Goal: Contribute content

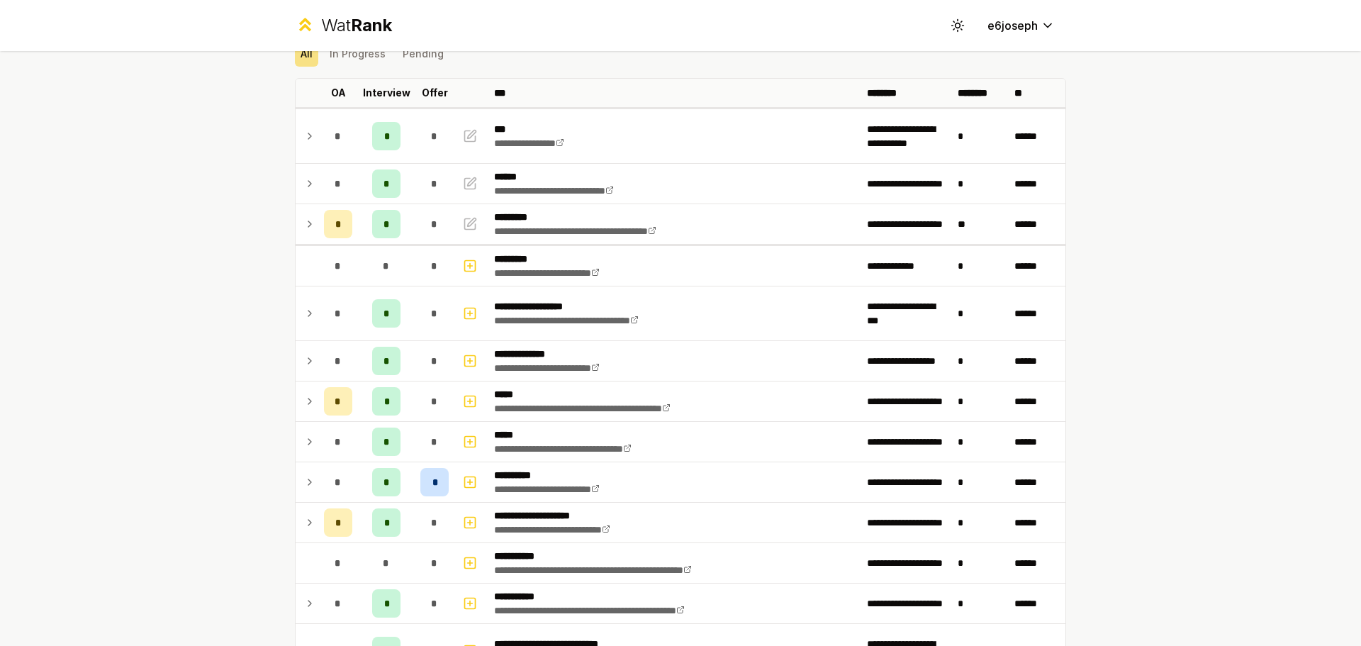
scroll to position [36, 0]
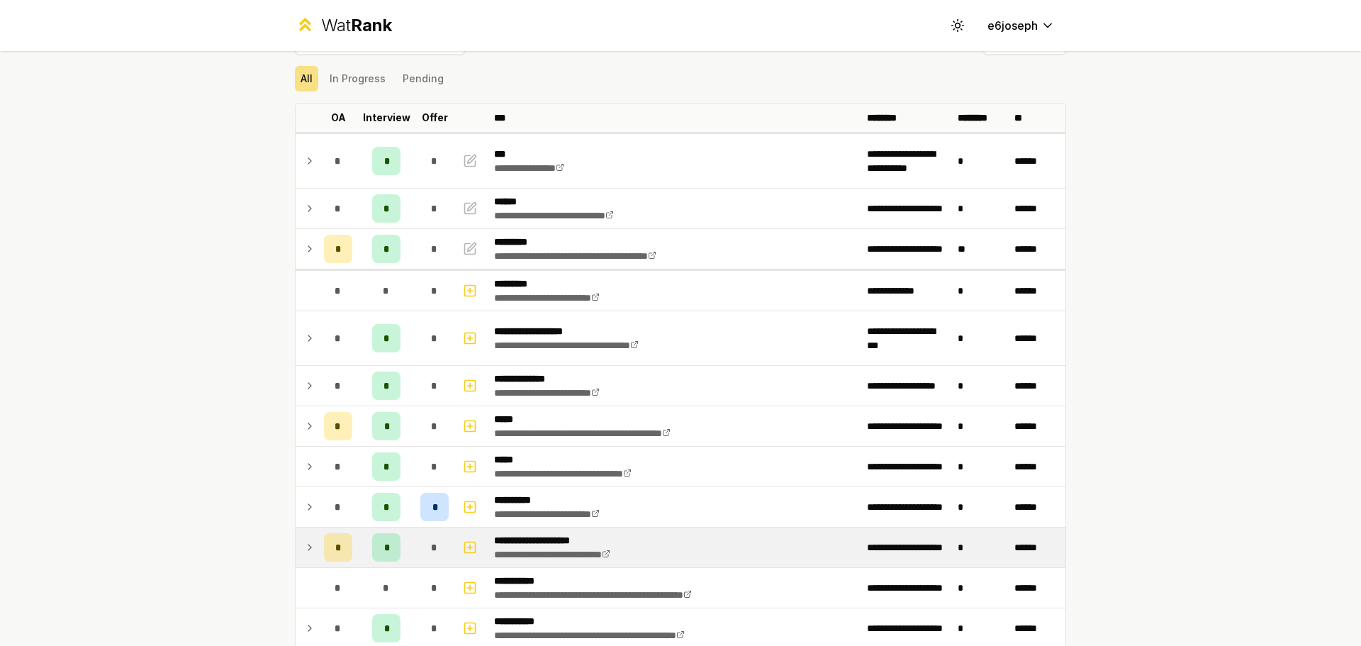
click at [304, 547] on icon at bounding box center [309, 547] width 11 height 17
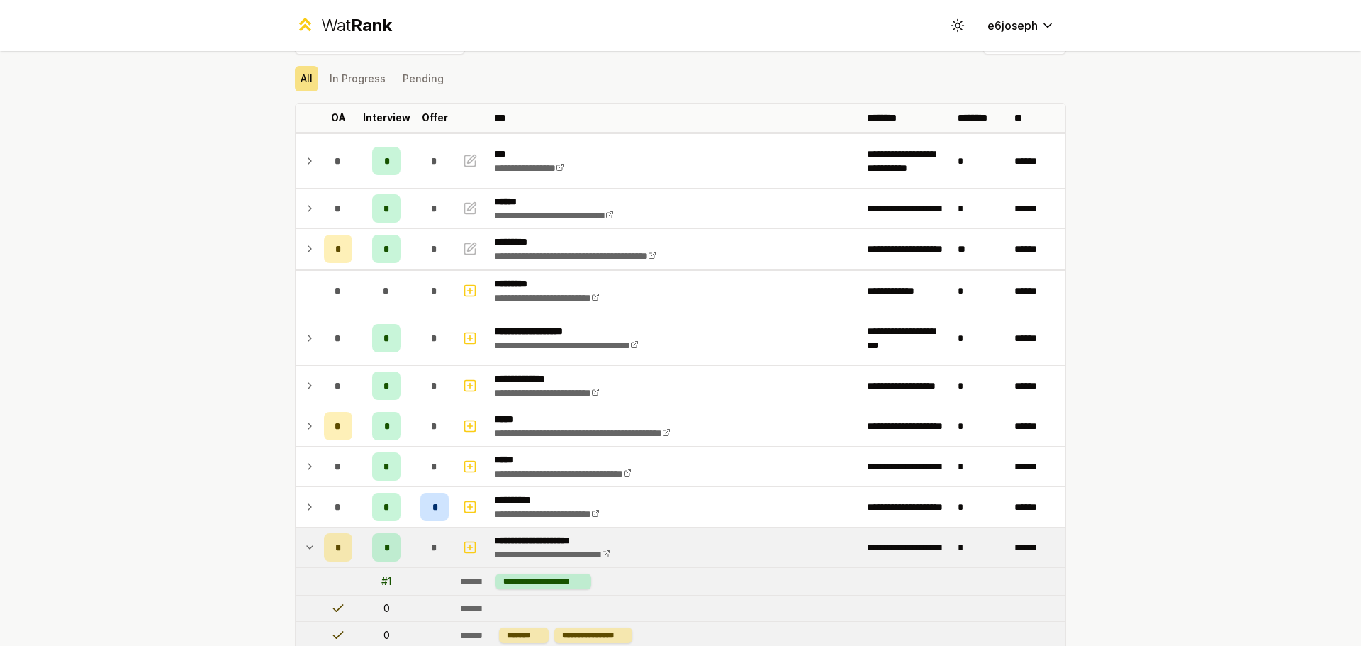
click at [307, 547] on icon at bounding box center [310, 547] width 6 height 3
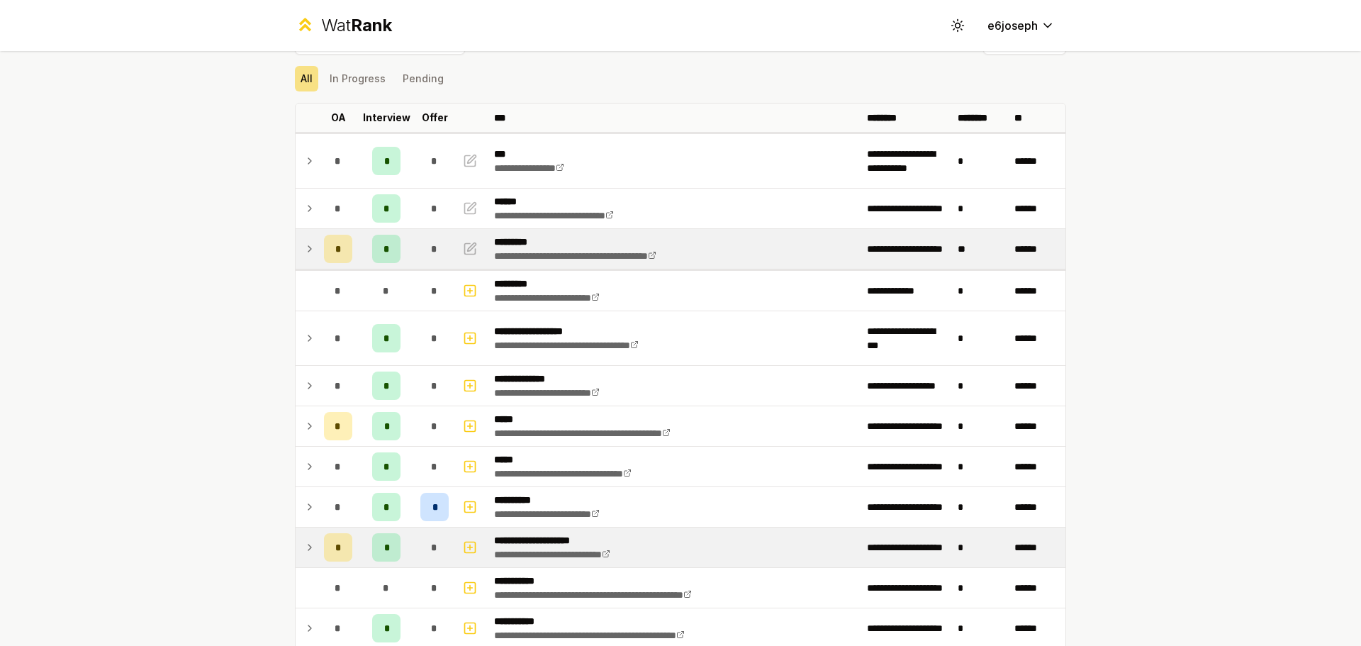
click at [447, 259] on td "*" at bounding box center [435, 249] width 40 height 40
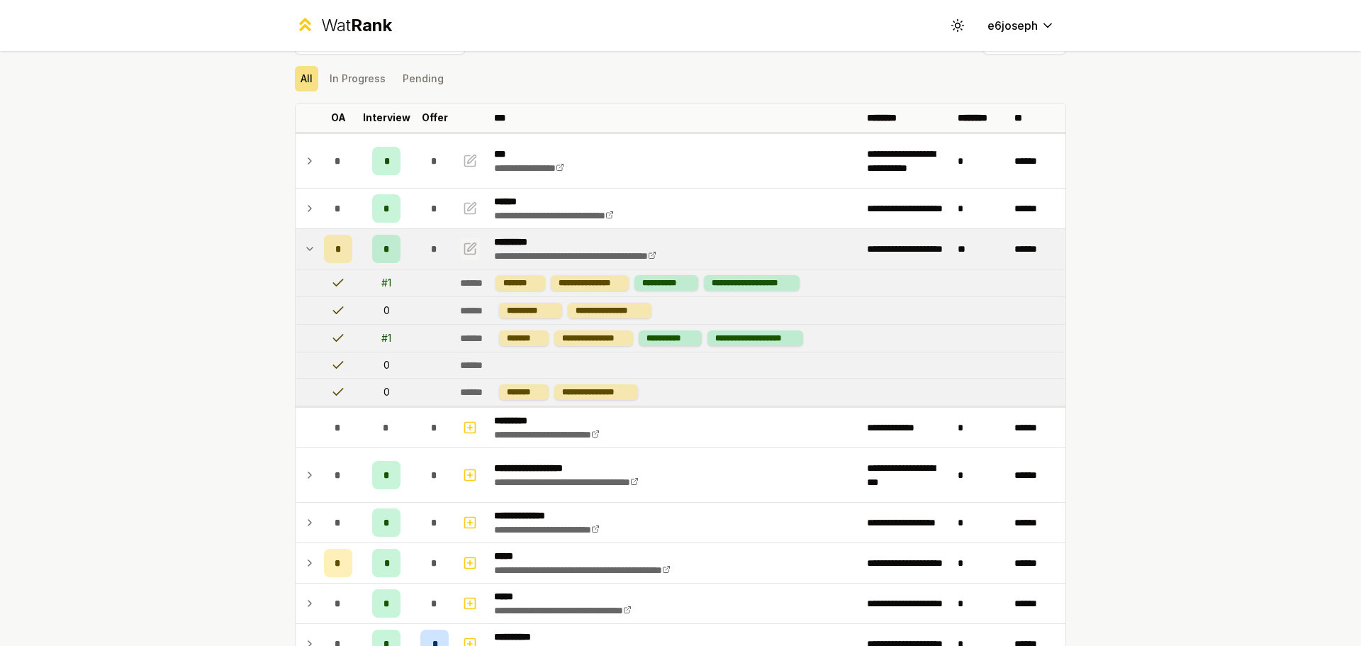
click at [470, 249] on icon "button" at bounding box center [470, 248] width 11 height 11
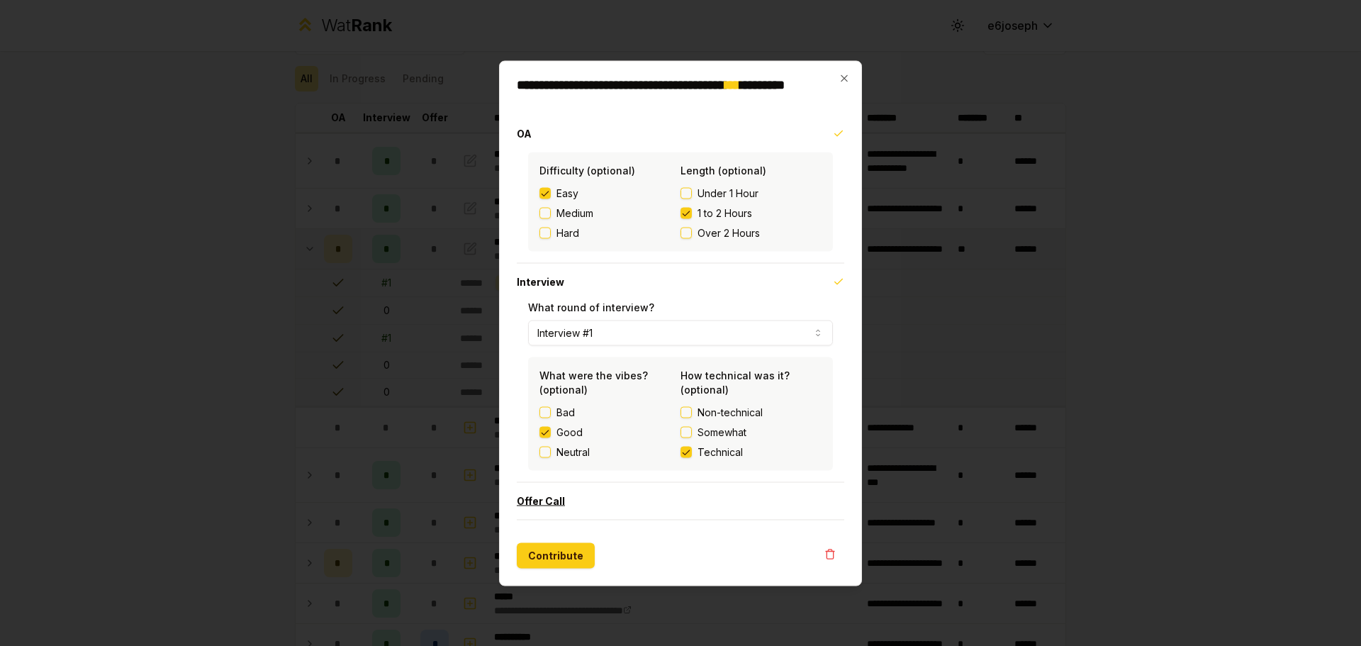
click at [599, 501] on button "Offer Call" at bounding box center [681, 500] width 328 height 37
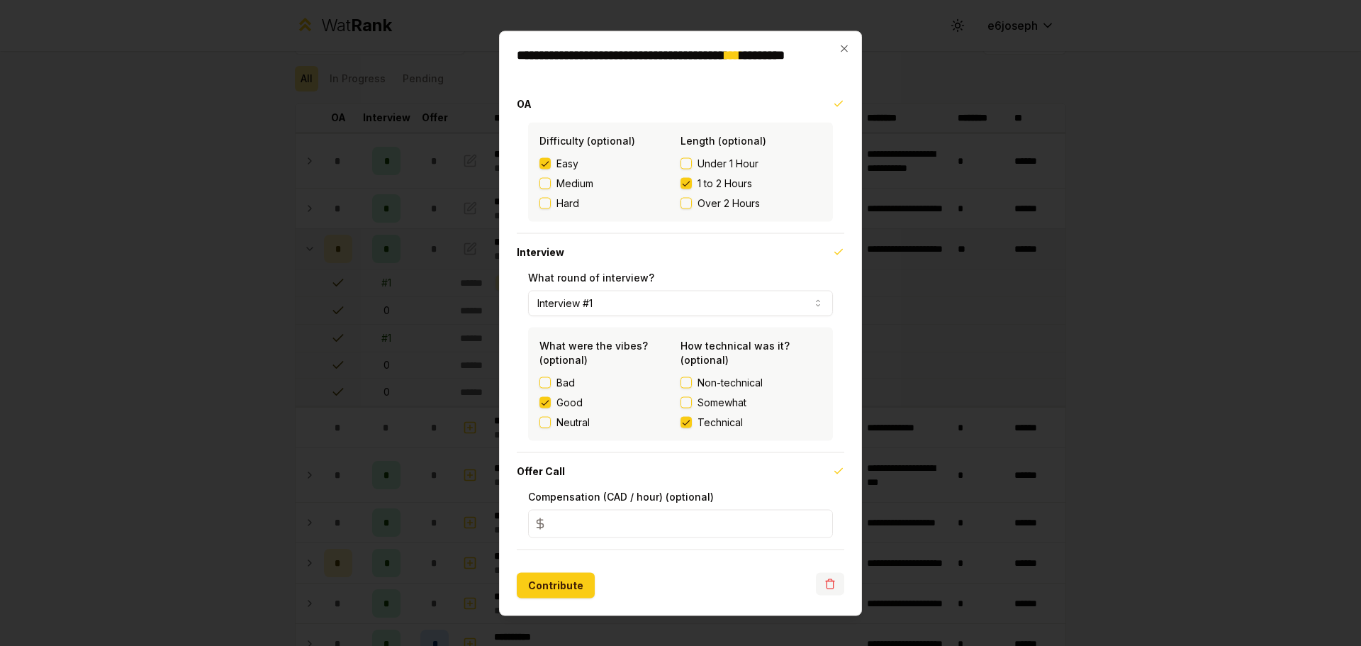
click at [839, 588] on button "button" at bounding box center [830, 583] width 28 height 23
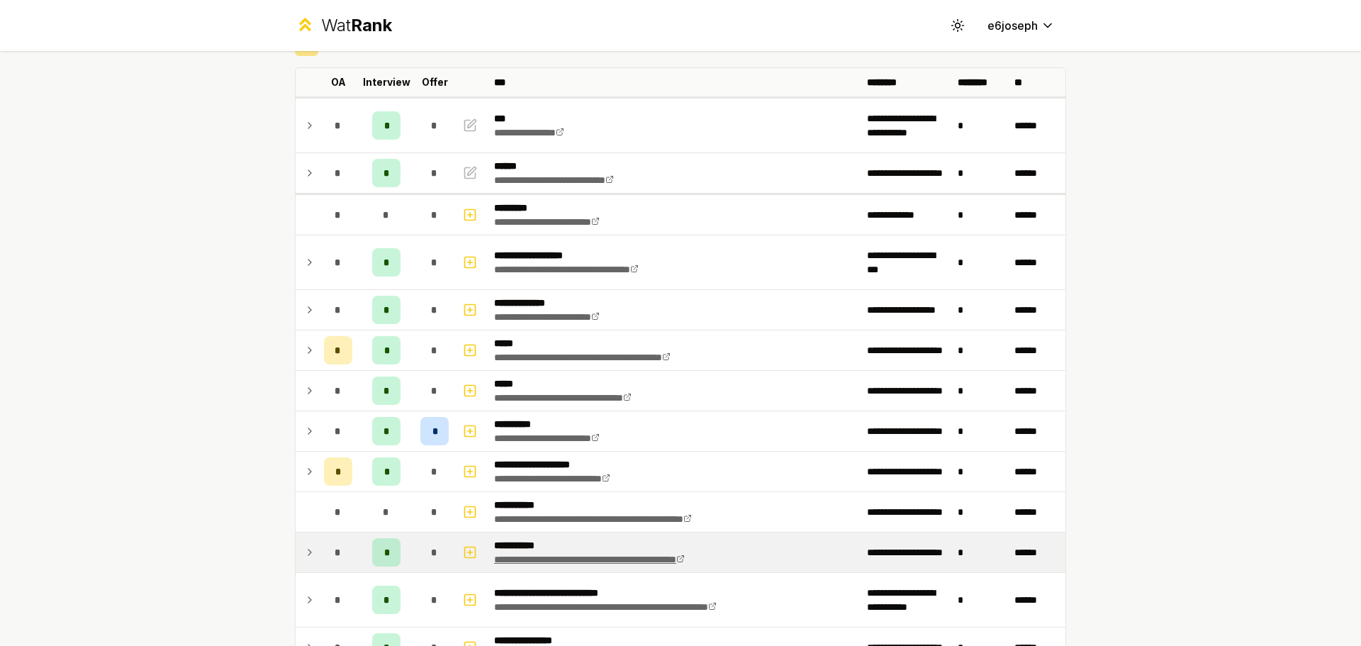
scroll to position [0, 0]
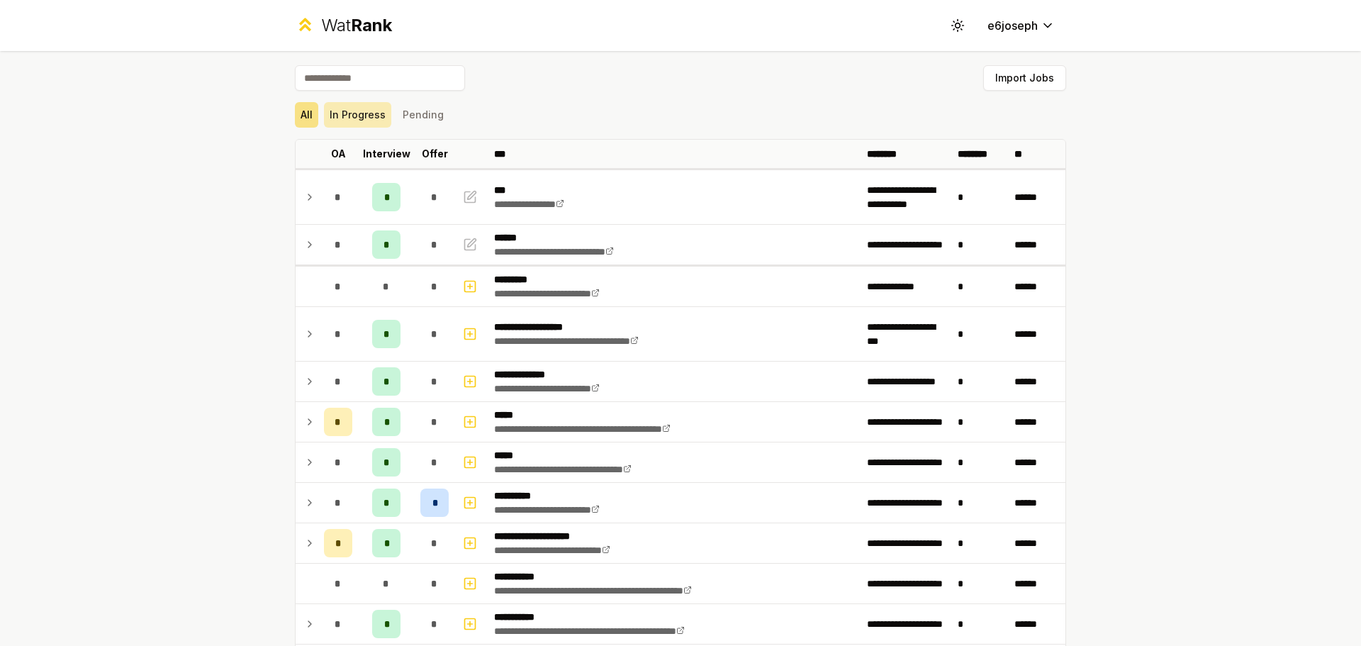
click at [357, 125] on button "In Progress" at bounding box center [357, 115] width 67 height 26
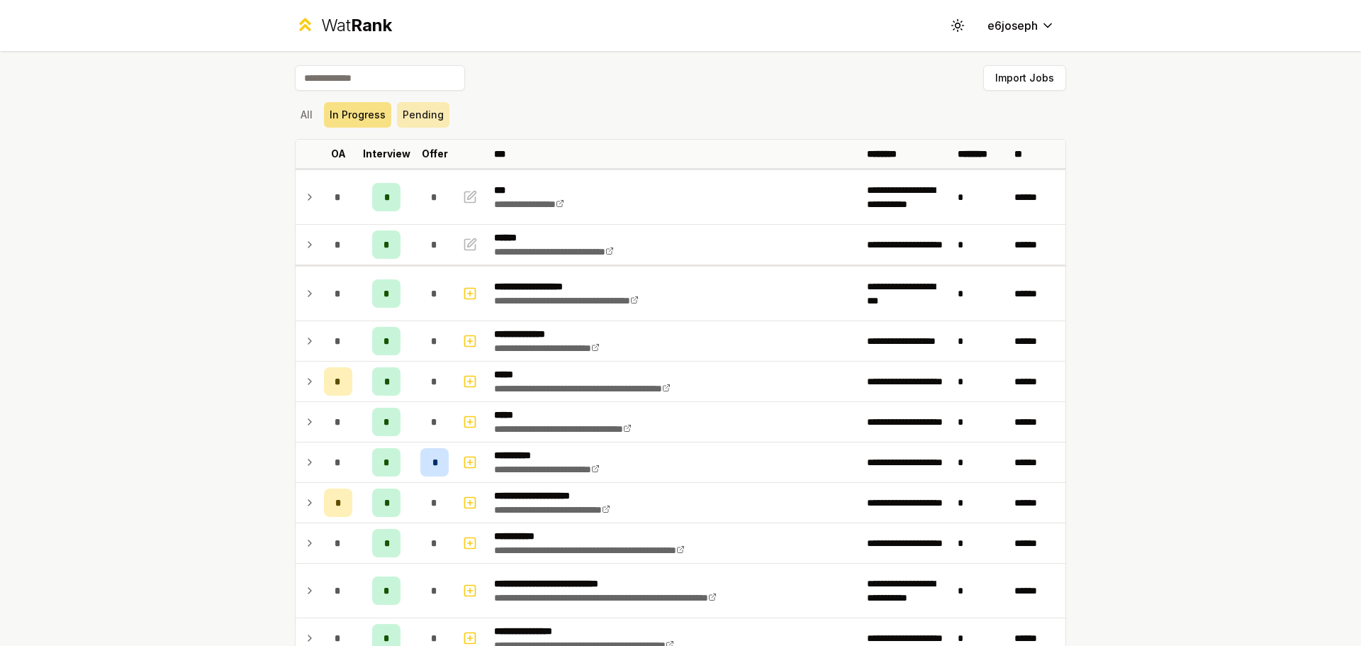
click at [397, 118] on button "Pending" at bounding box center [423, 115] width 52 height 26
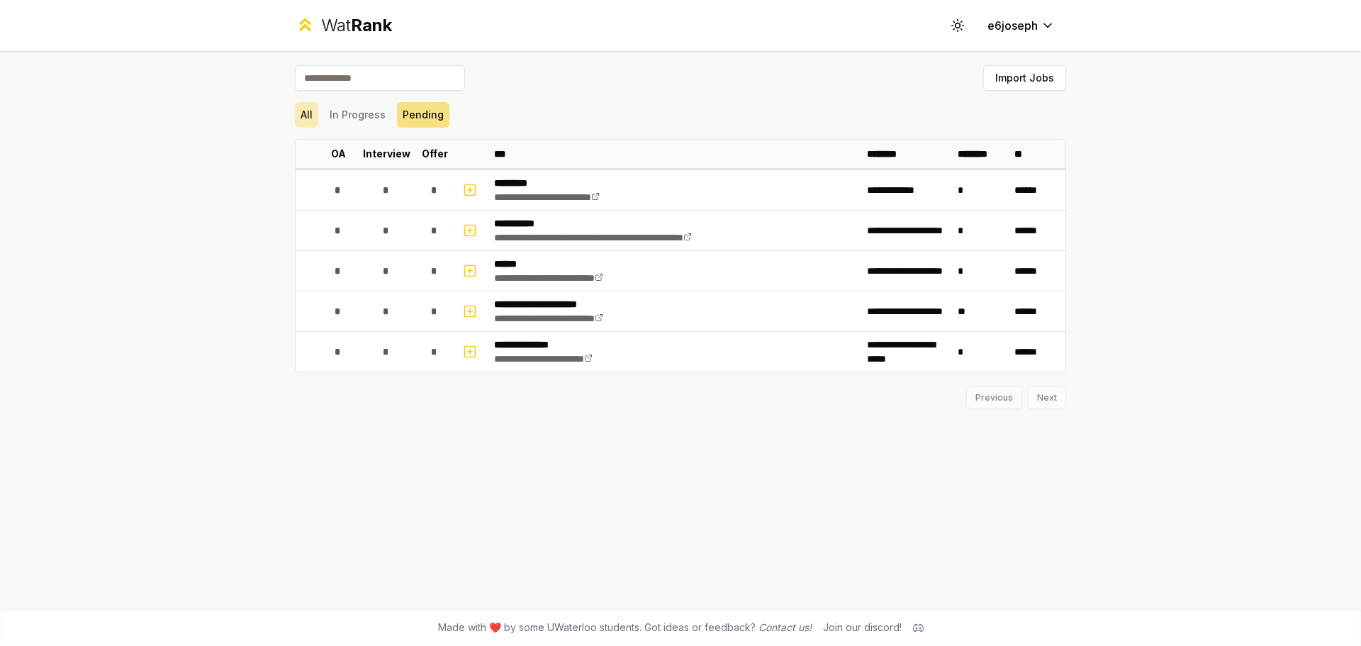
click at [296, 121] on button "All" at bounding box center [306, 115] width 23 height 26
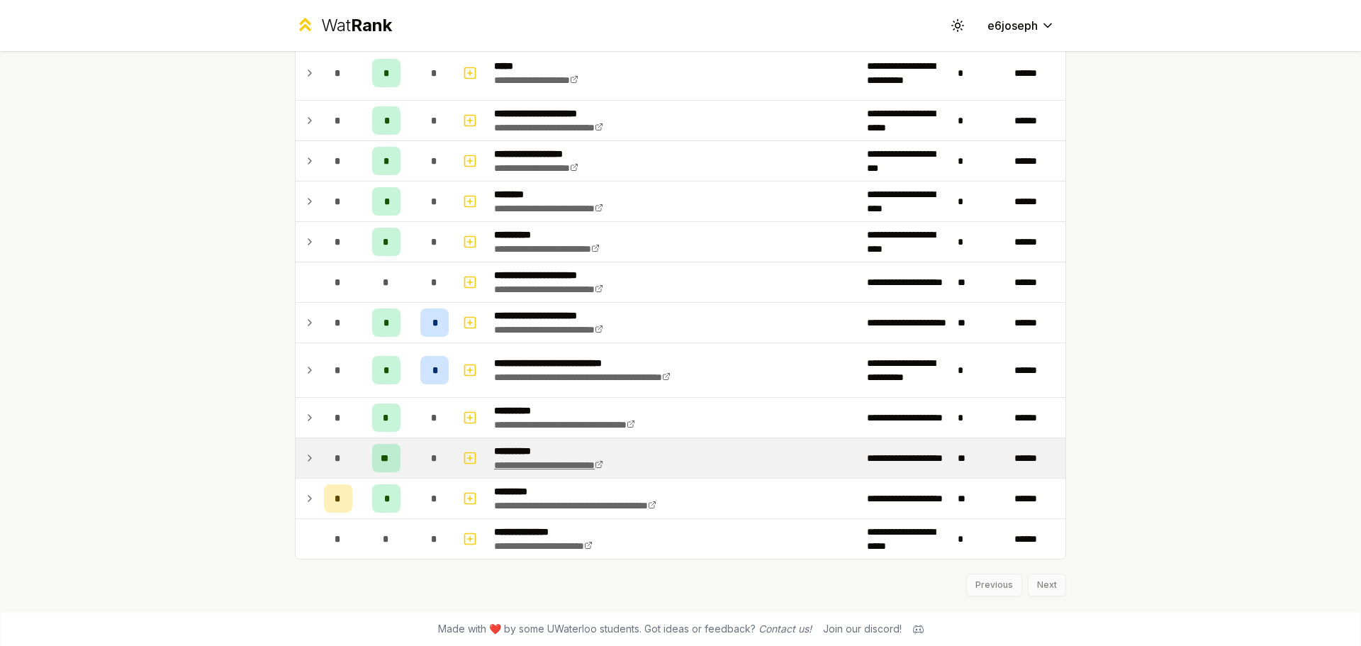
scroll to position [816, 0]
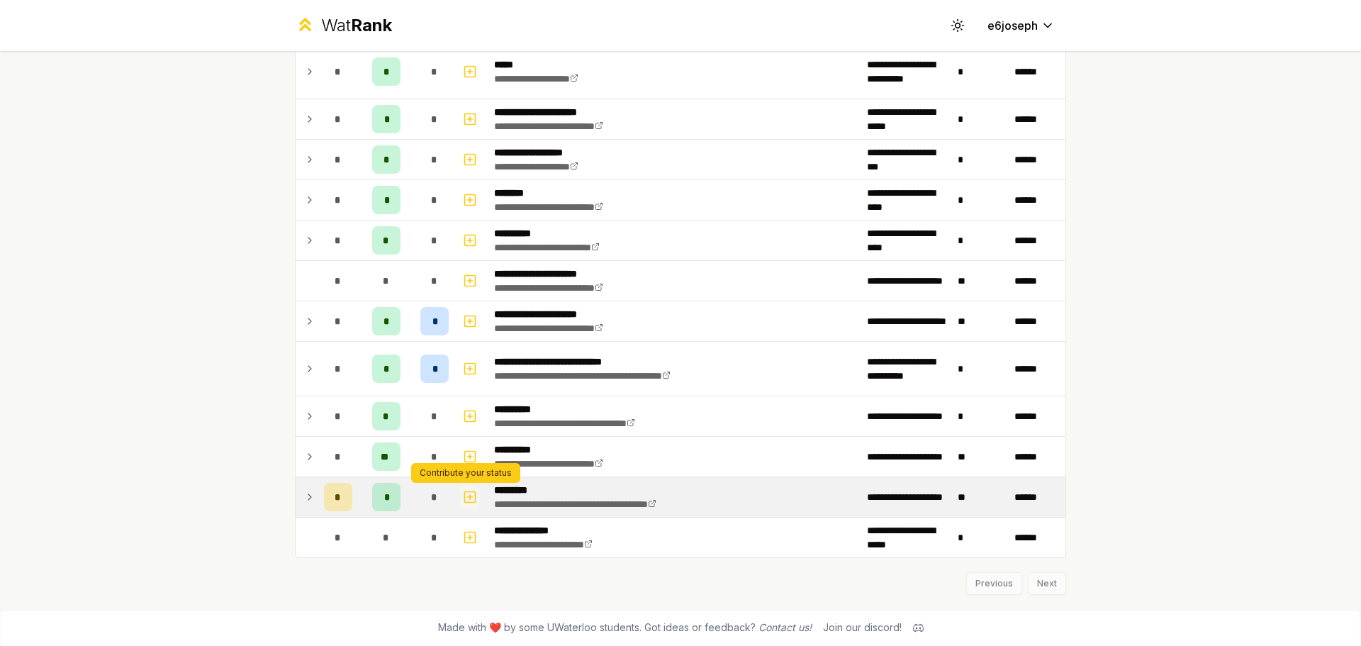
click at [468, 497] on icon "button" at bounding box center [470, 497] width 5 height 0
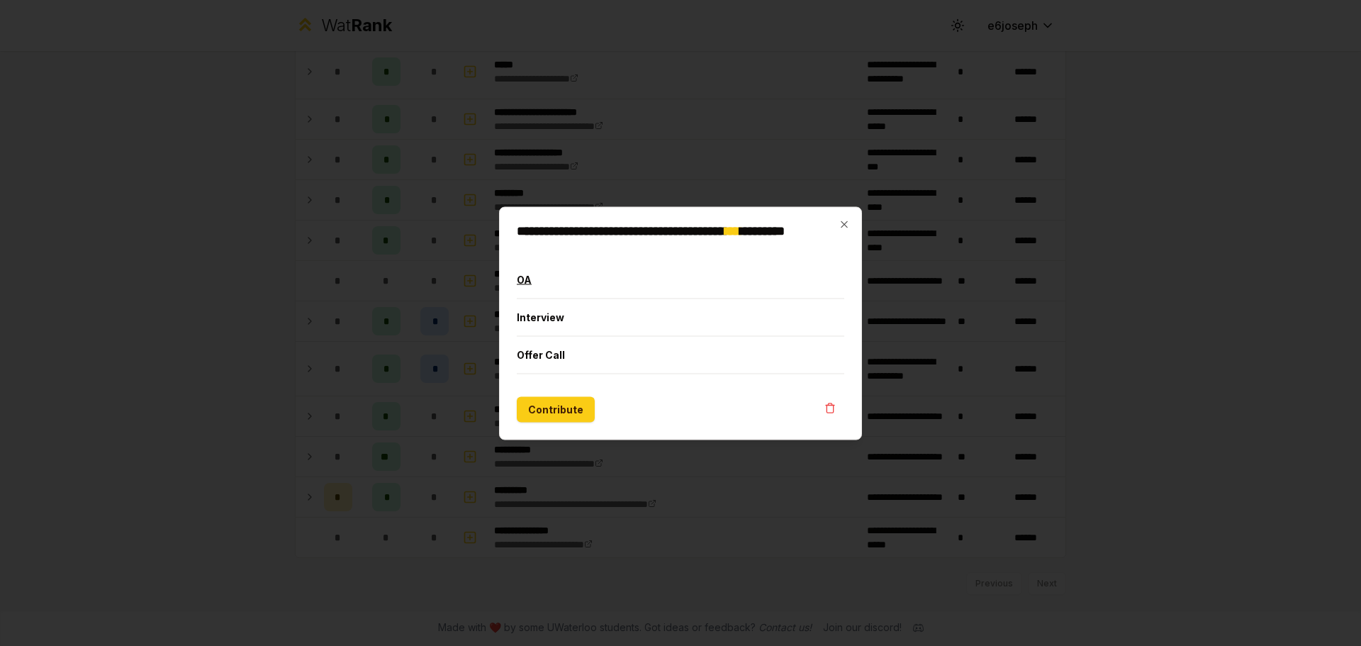
click at [604, 286] on button "OA" at bounding box center [681, 279] width 328 height 37
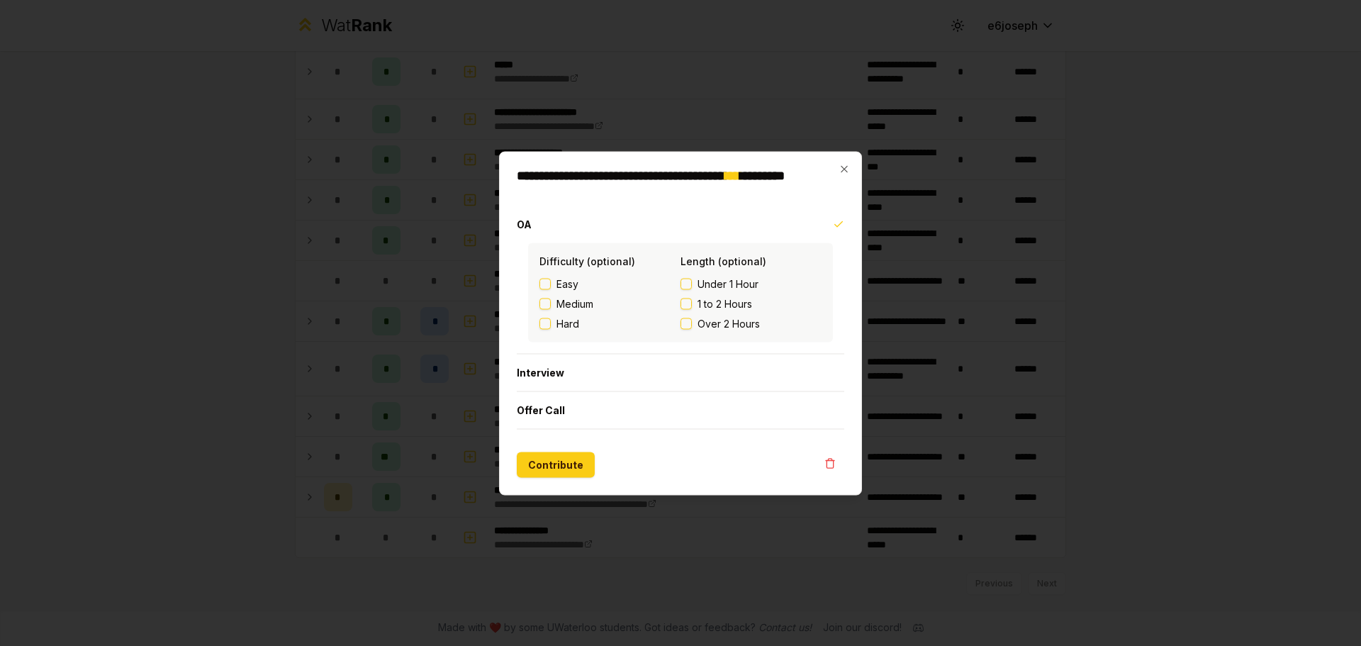
click at [547, 291] on div "Easy Medium Hard" at bounding box center [610, 303] width 141 height 54
click at [540, 281] on button "Easy" at bounding box center [545, 283] width 11 height 11
click at [691, 306] on button "1 to 2 Hours" at bounding box center [686, 303] width 11 height 11
click at [597, 376] on button "Interview" at bounding box center [681, 372] width 328 height 37
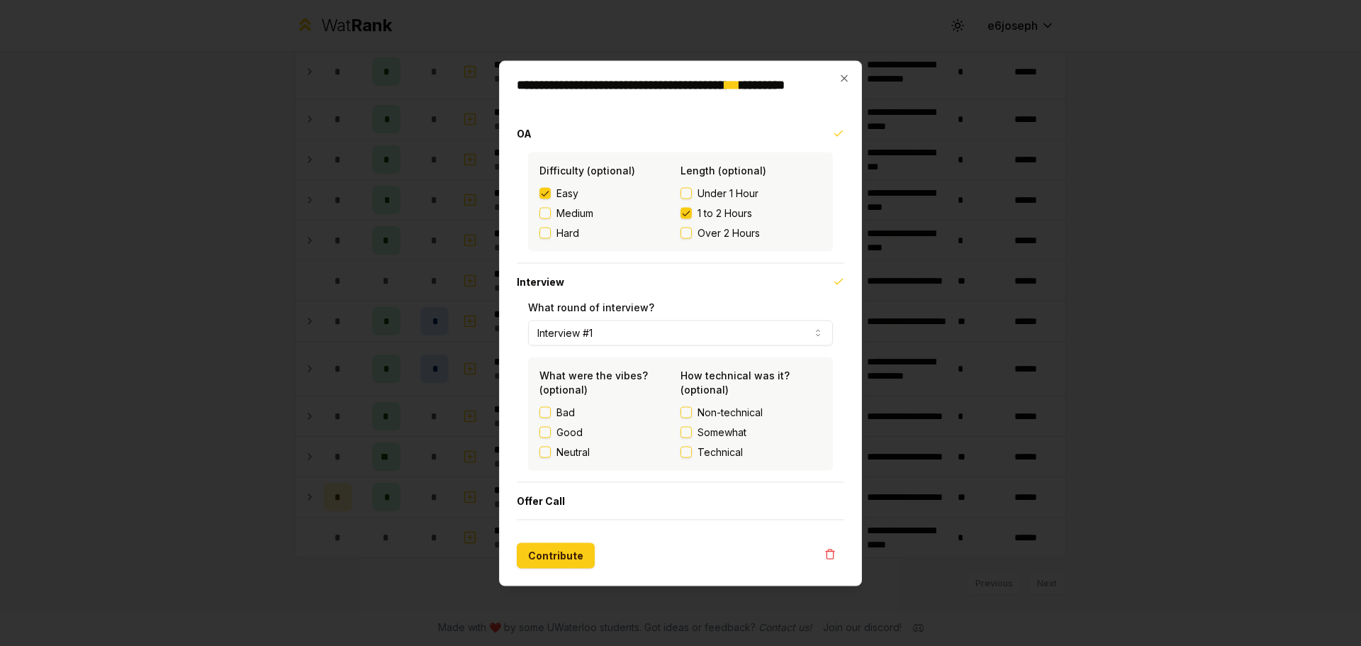
click at [552, 432] on div "Good" at bounding box center [610, 432] width 141 height 14
click at [552, 438] on div "Good" at bounding box center [610, 432] width 141 height 14
click at [547, 435] on button "Good" at bounding box center [545, 431] width 11 height 11
click at [691, 458] on label "Technical" at bounding box center [751, 452] width 141 height 14
click at [691, 457] on button "Technical" at bounding box center [686, 451] width 11 height 11
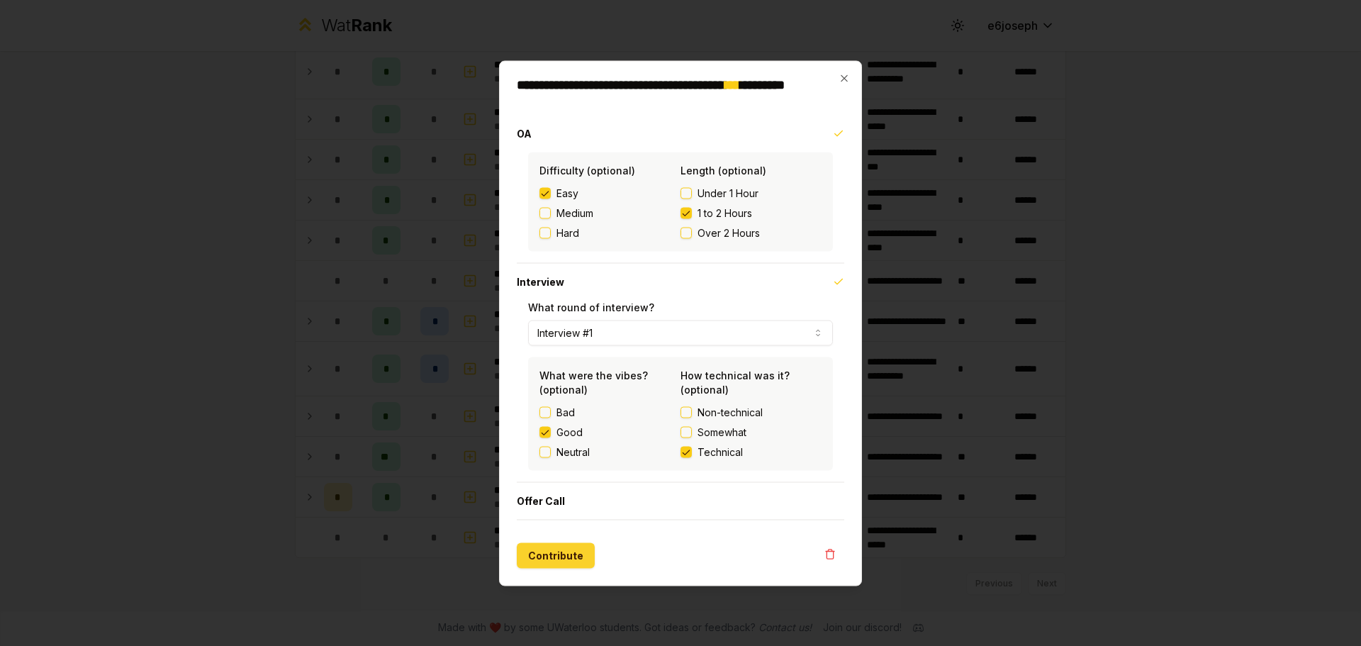
click at [571, 561] on button "Contribute" at bounding box center [556, 555] width 78 height 26
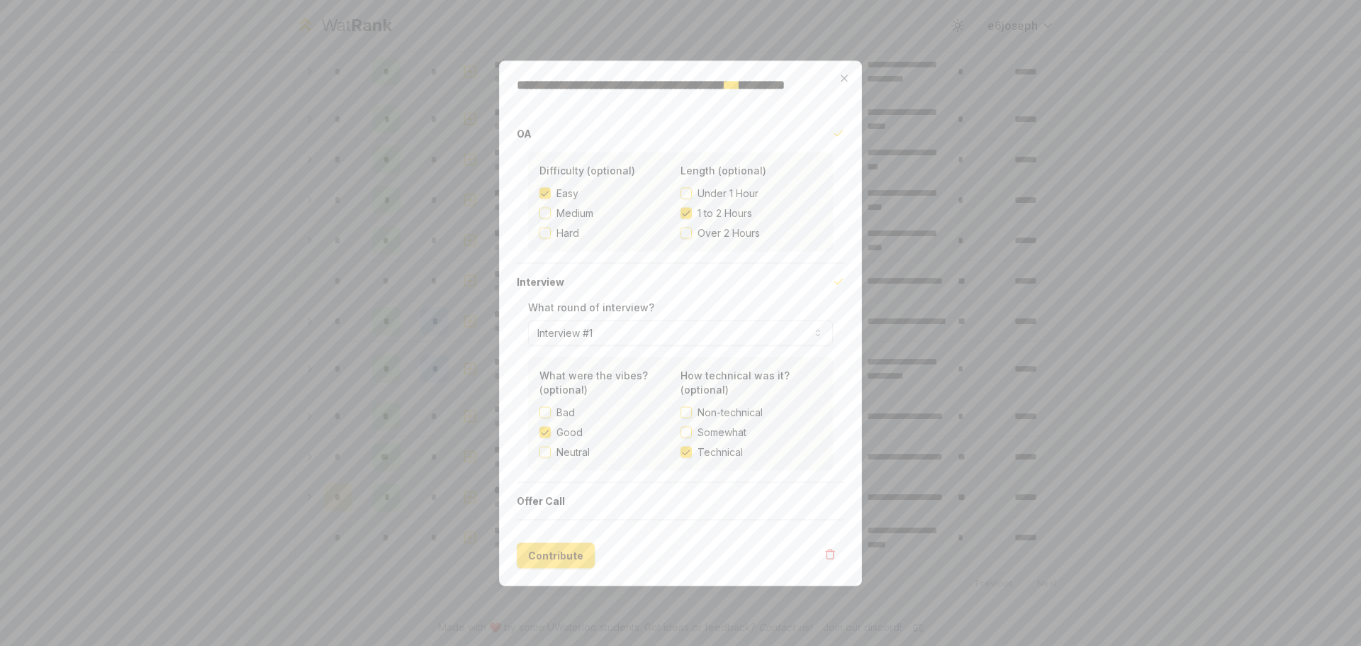
scroll to position [0, 0]
